Goal: Check status: Check status

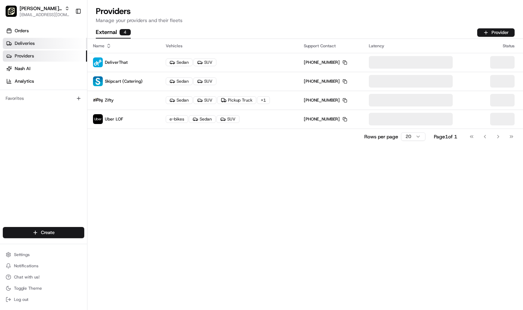
click at [25, 44] on span "Deliveries" at bounding box center [25, 43] width 20 height 6
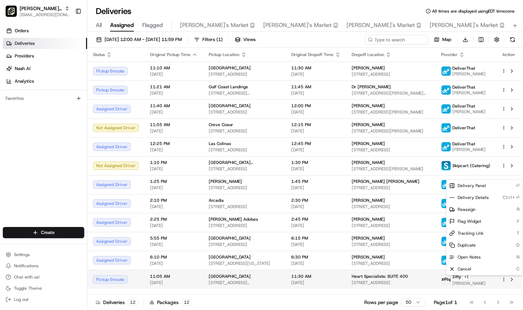
click at [504, 277] on html "Pei Wei Parent Org liz.janeway@peiwei.com Toggle Sidebar Orders Deliveries Prov…" at bounding box center [261, 155] width 523 height 310
click at [485, 193] on div "Delivery Details Ctrl+⏎" at bounding box center [485, 197] width 76 height 12
click at [503, 165] on html "Pei Wei Parent Org liz.janeway@peiwei.com Toggle Sidebar Orders Deliveries Prov…" at bounding box center [261, 155] width 523 height 310
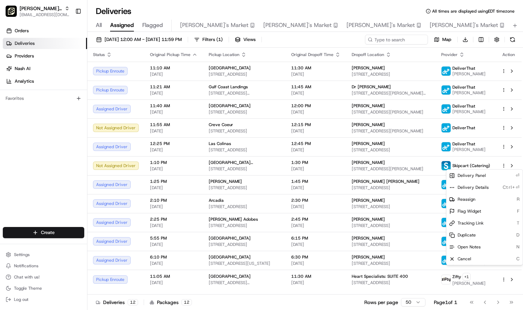
click at [503, 165] on html "Pei Wei Parent Org liz.janeway@peiwei.com Toggle Sidebar Orders Deliveries Prov…" at bounding box center [261, 155] width 523 height 310
click at [486, 186] on span "Delivery Details" at bounding box center [473, 187] width 31 height 6
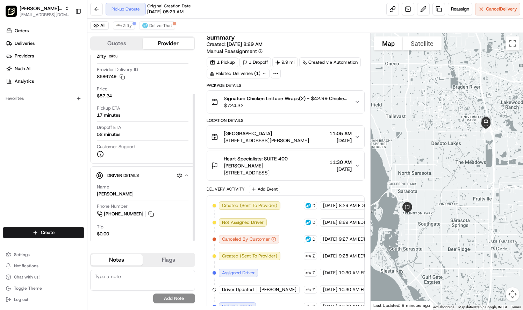
scroll to position [50, 0]
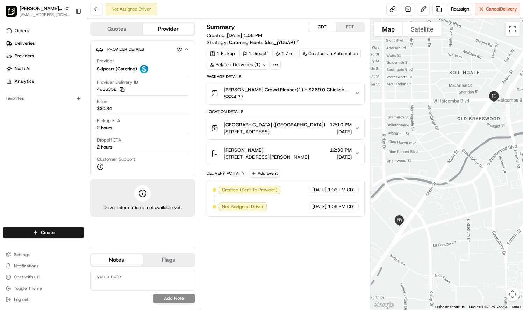
click at [320, 24] on button "CDT" at bounding box center [322, 26] width 28 height 9
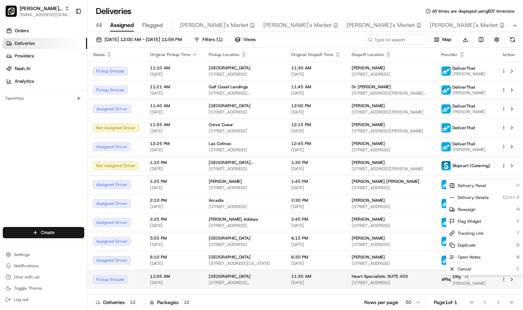
click at [505, 277] on html "Pei Wei Parent Org liz.janeway@peiwei.com Toggle Sidebar Orders Deliveries Prov…" at bounding box center [261, 155] width 523 height 310
click at [478, 186] on span "Delivery Panel" at bounding box center [472, 186] width 28 height 6
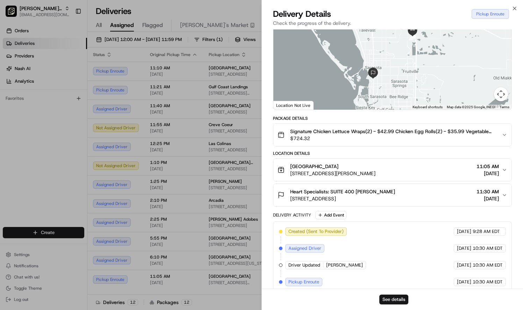
scroll to position [63, 0]
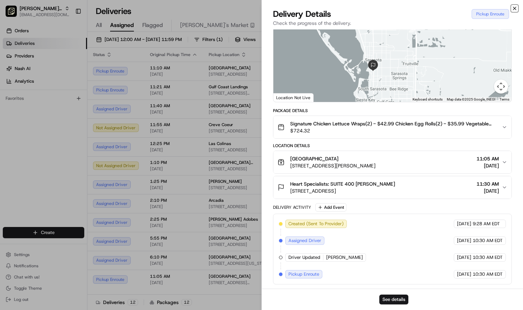
click at [514, 8] on icon "button" at bounding box center [514, 8] width 3 height 3
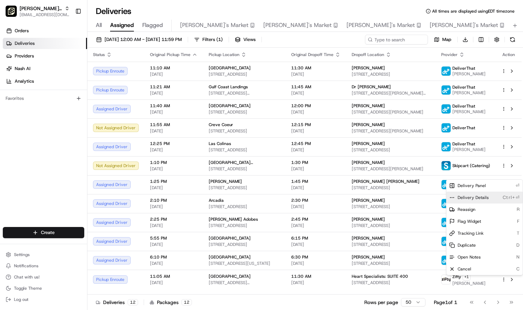
click at [472, 199] on span "Delivery Details" at bounding box center [473, 197] width 31 height 6
